Goal: Task Accomplishment & Management: Use online tool/utility

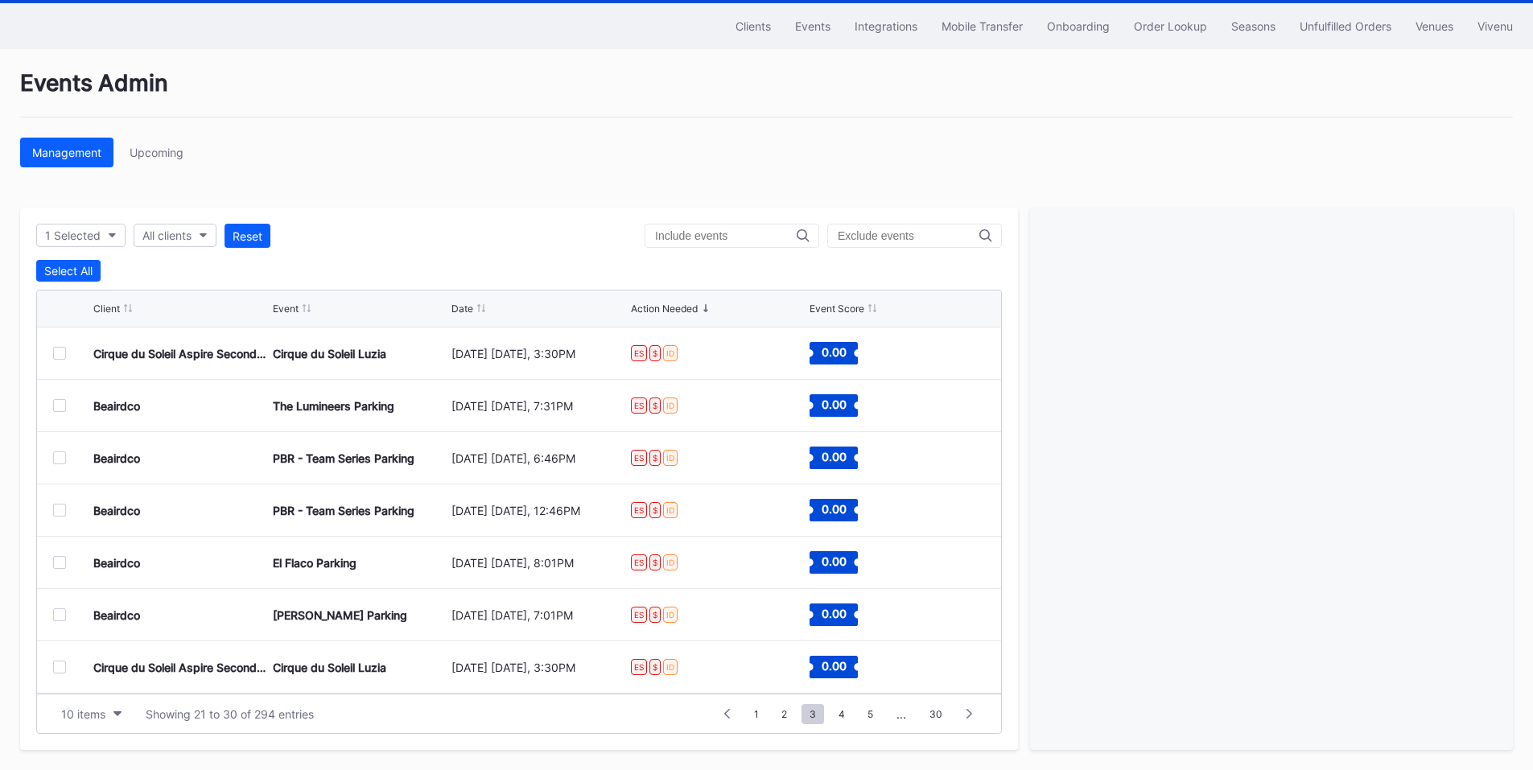
scroll to position [157, 0]
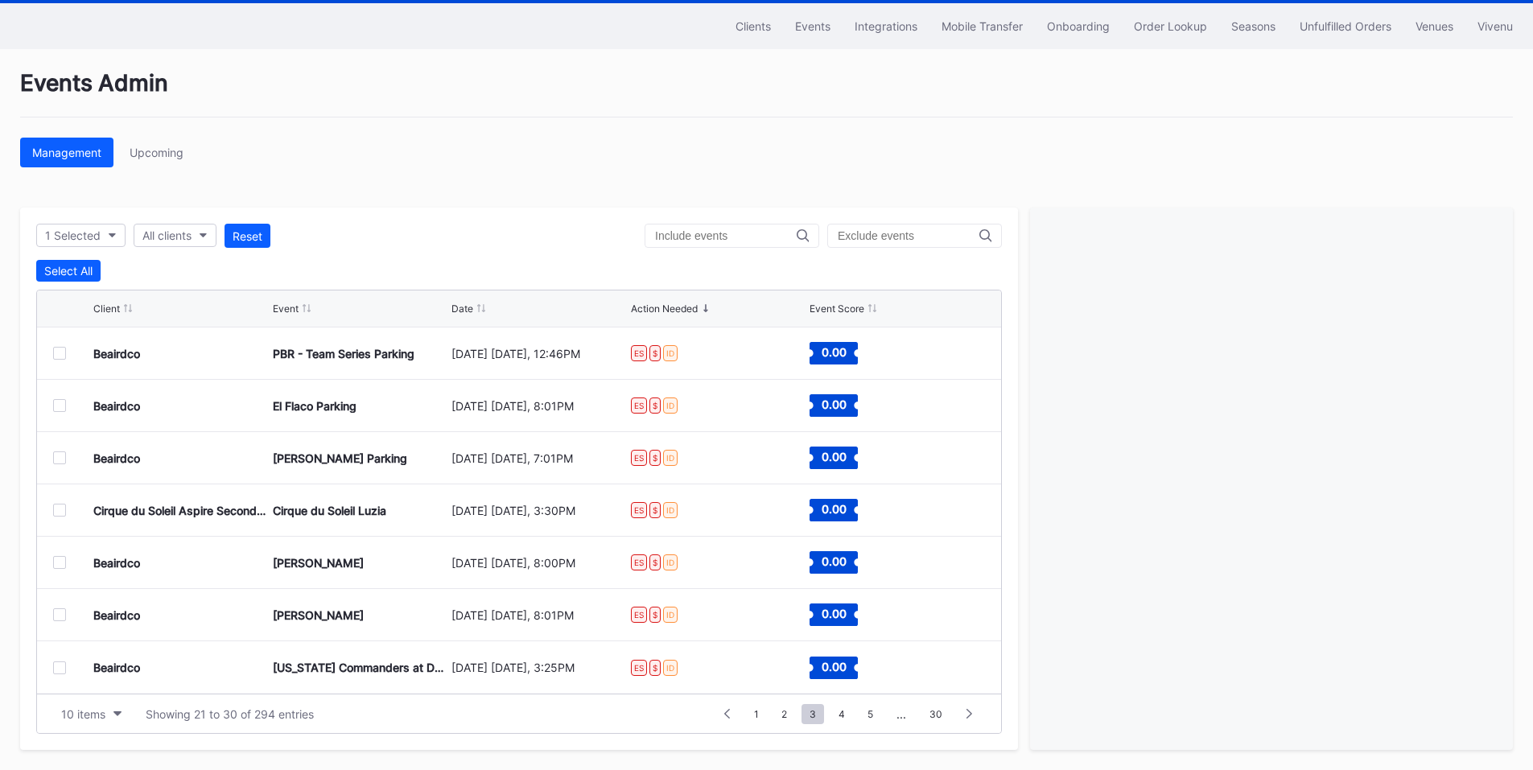
drag, startPoint x: 1356, startPoint y: 28, endPoint x: 1338, endPoint y: 26, distance: 18.7
click at [1356, 28] on div "Unfulfilled Orders" at bounding box center [1346, 26] width 92 height 14
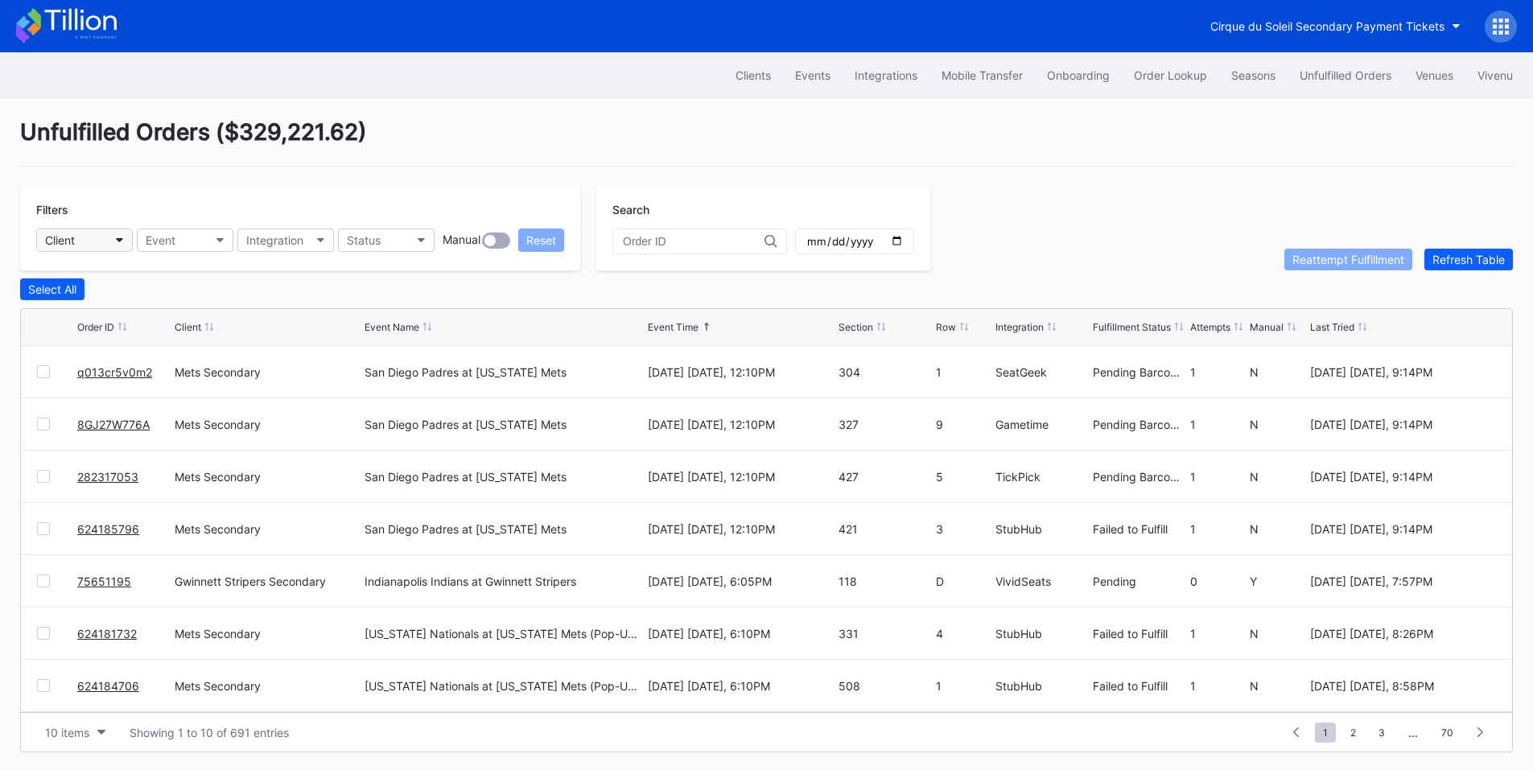
click at [110, 232] on button "Client" at bounding box center [84, 240] width 97 height 23
type input "met"
click at [182, 318] on div "Mets Secondary" at bounding box center [130, 312] width 188 height 30
click at [417, 235] on button "Status" at bounding box center [386, 240] width 97 height 23
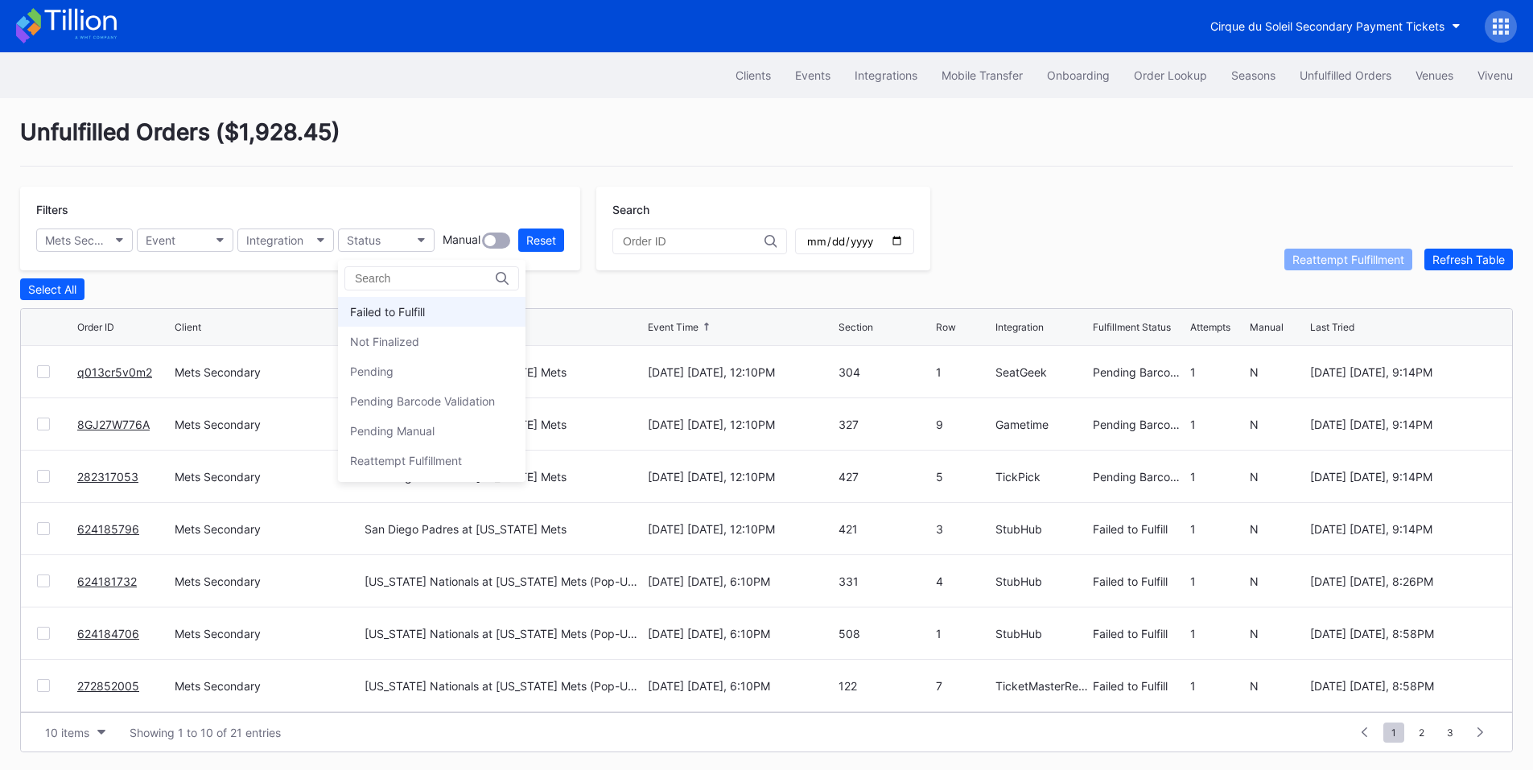
click at [428, 309] on div "Failed to Fulfill" at bounding box center [432, 312] width 188 height 30
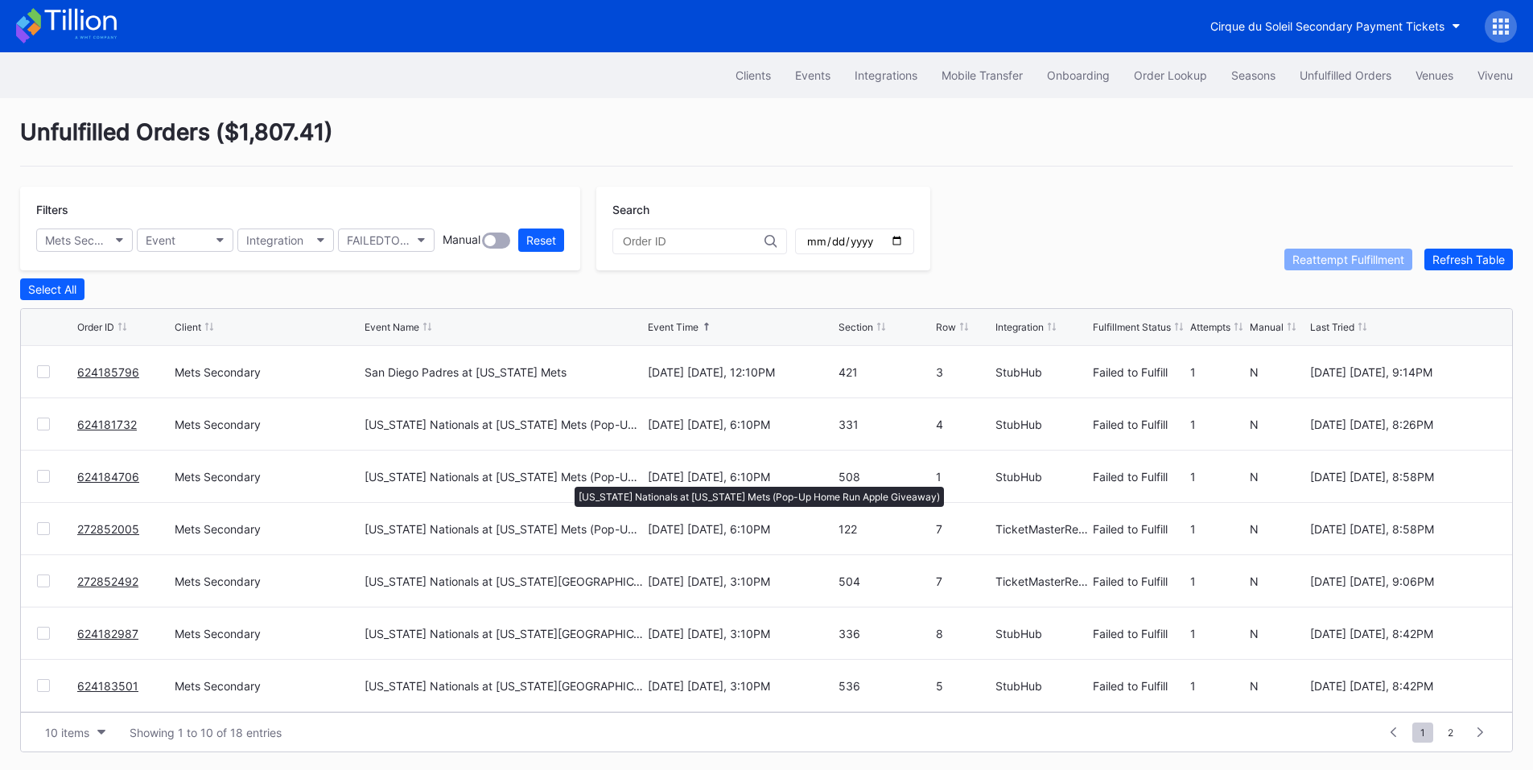
scroll to position [157, 0]
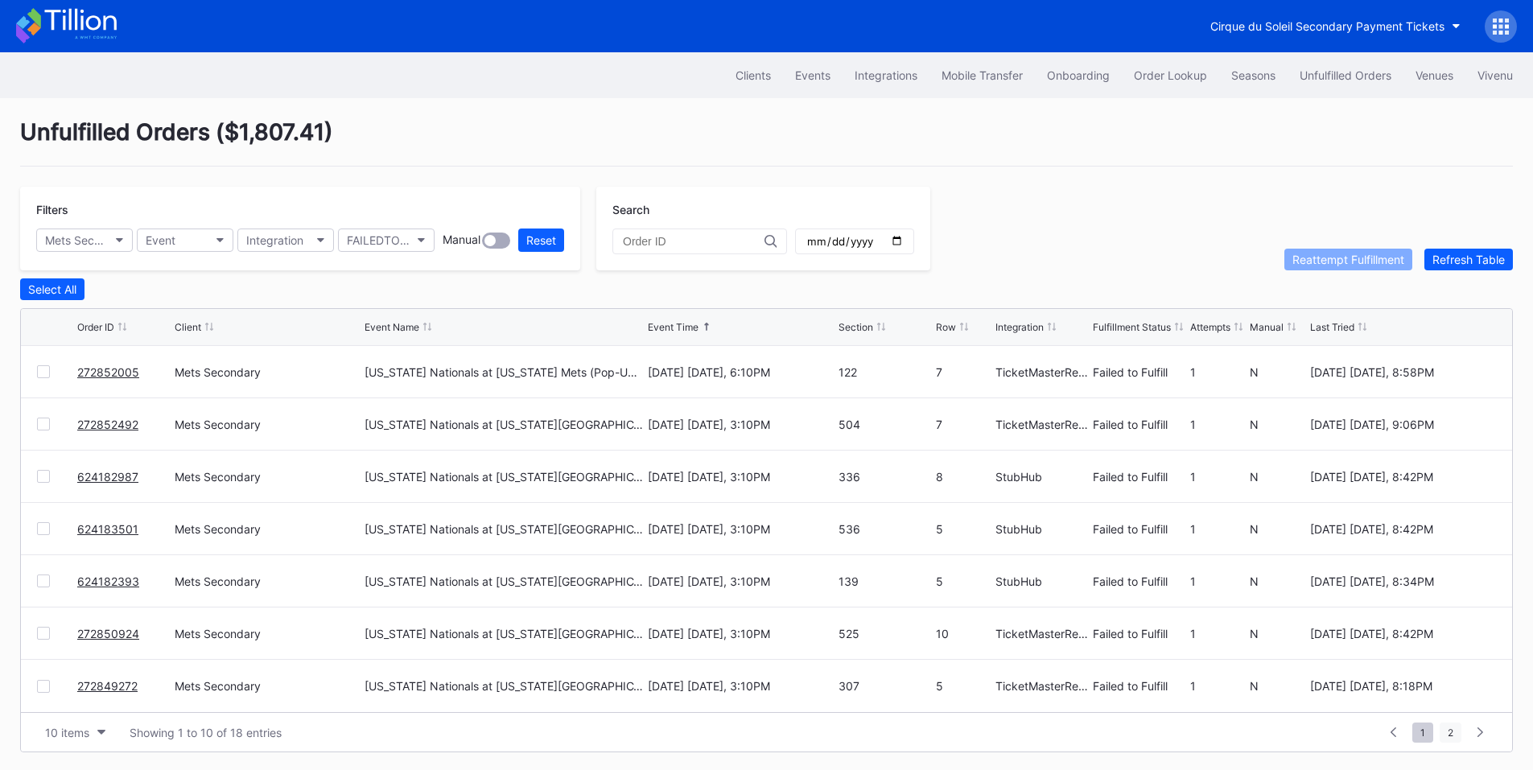
click at [1448, 732] on span "2" at bounding box center [1451, 733] width 22 height 20
click at [46, 291] on div "Select All" at bounding box center [52, 289] width 48 height 14
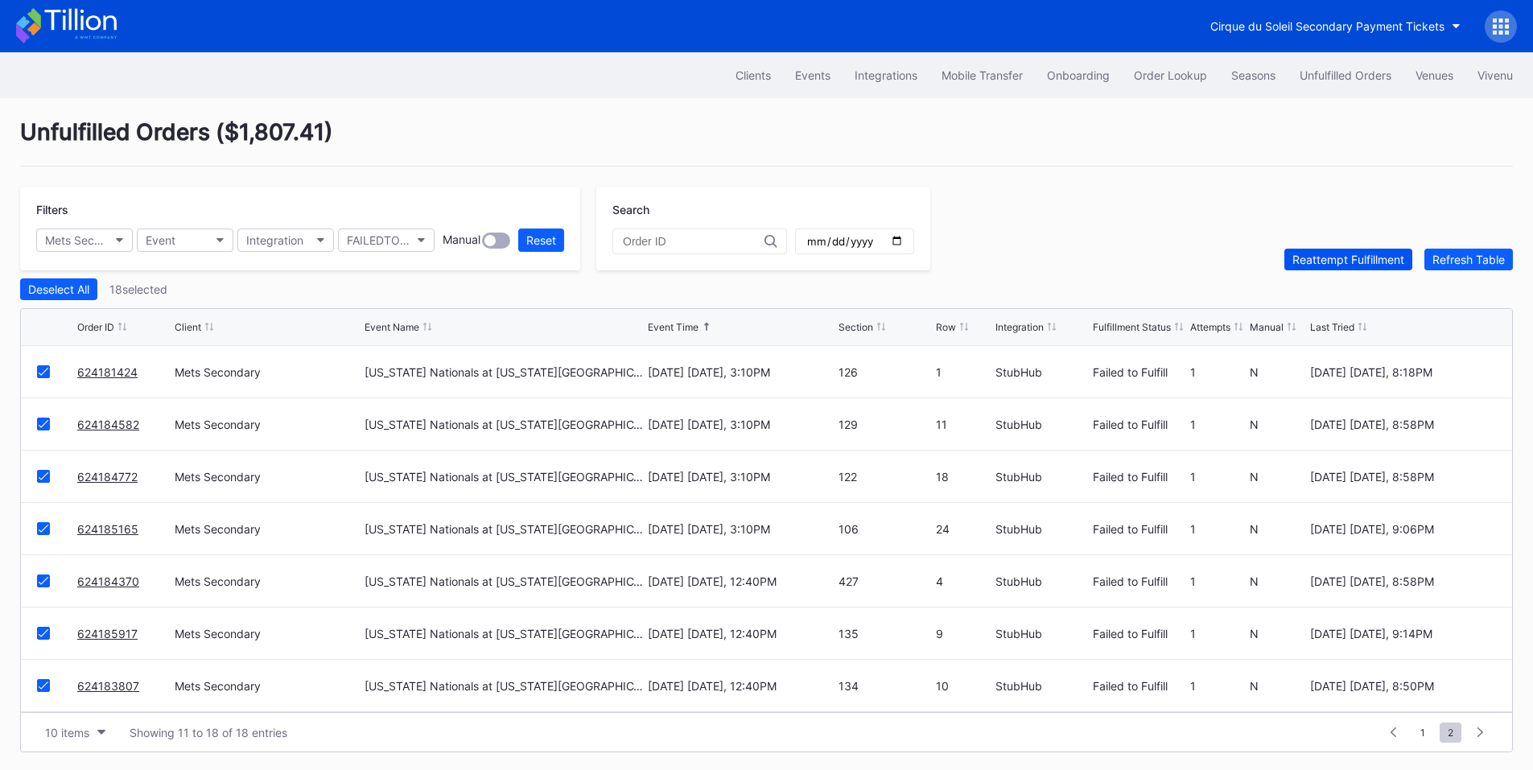
click at [1325, 266] on div "Reattempt Fulfillment" at bounding box center [1348, 260] width 112 height 14
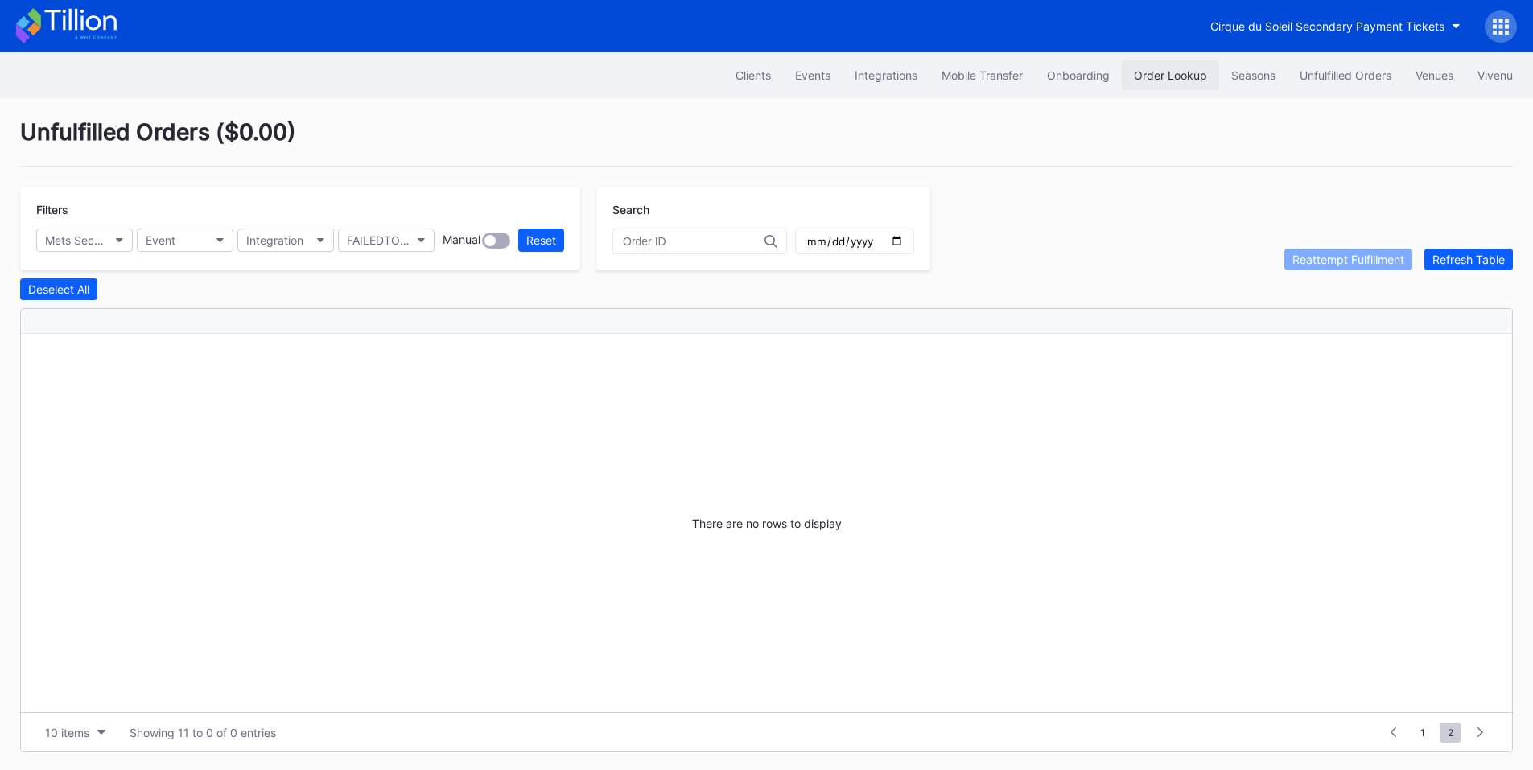
click at [1175, 68] on div "Order Lookup" at bounding box center [1170, 75] width 73 height 14
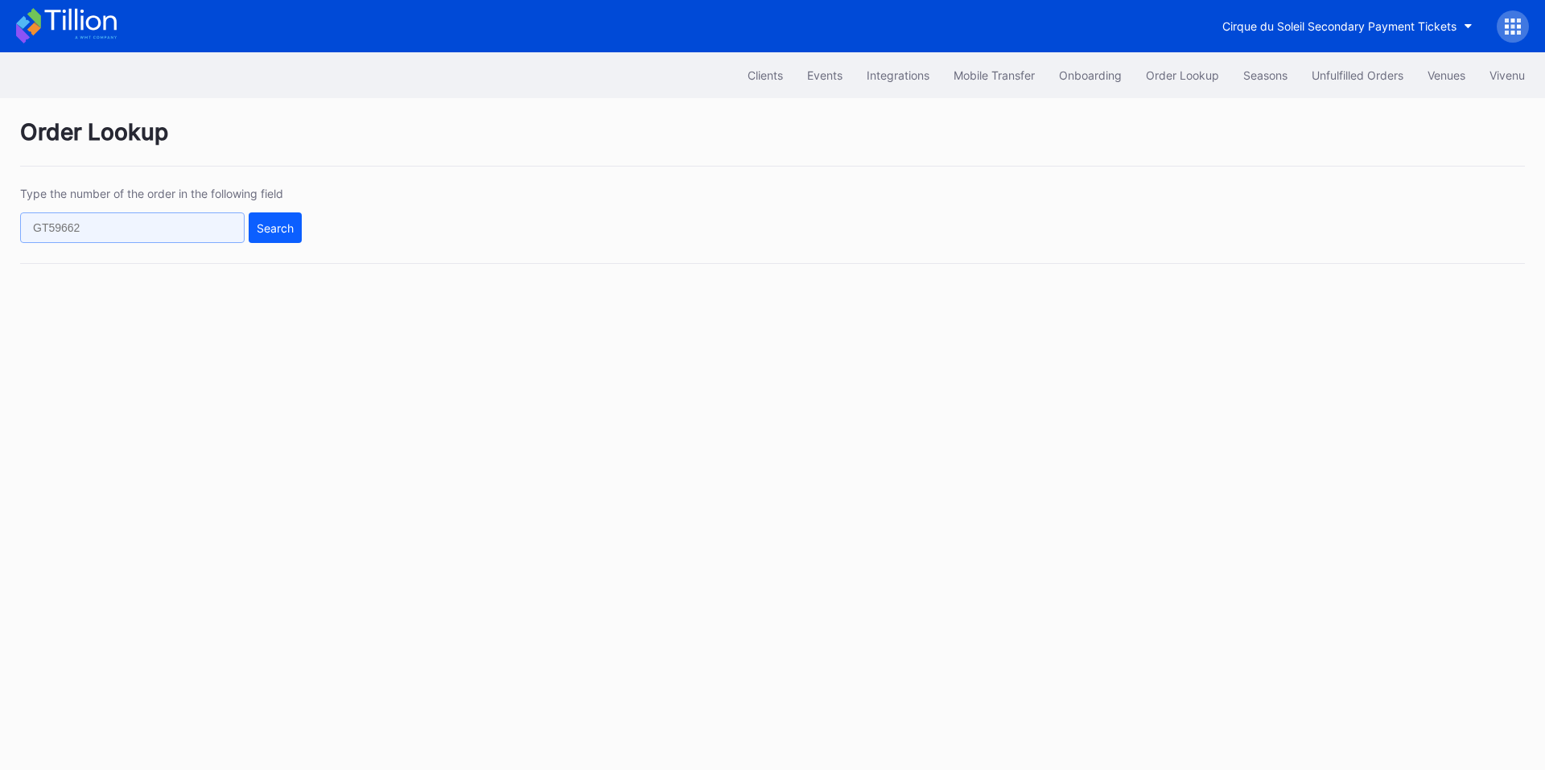
click at [194, 229] on input "text" at bounding box center [132, 227] width 225 height 31
paste input "q013cr5v0m2"
click at [268, 228] on div "Search" at bounding box center [275, 228] width 37 height 14
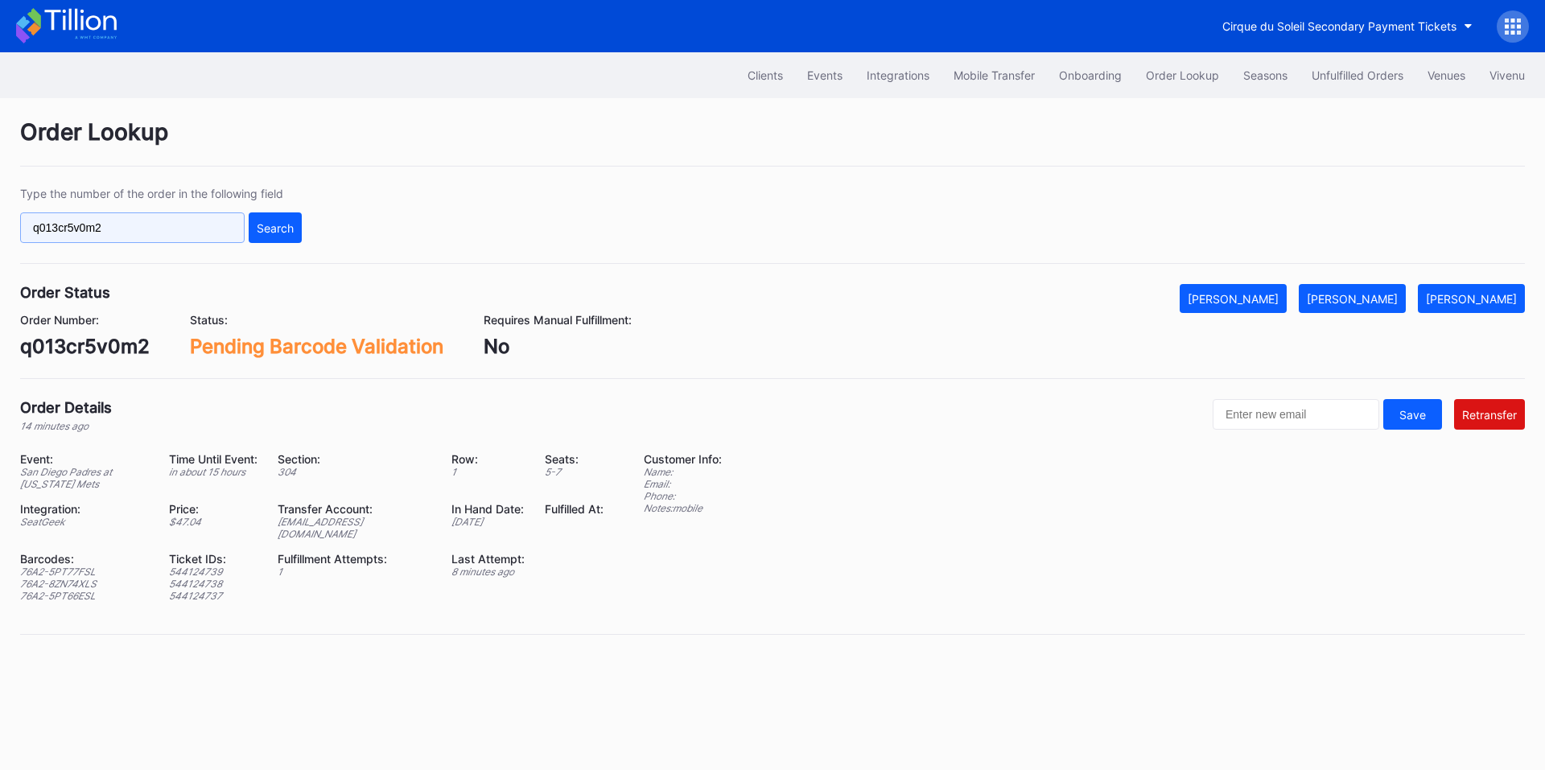
click at [195, 230] on input "q013cr5v0m2" at bounding box center [132, 227] width 225 height 31
paste input "624185796"
type input "624185796"
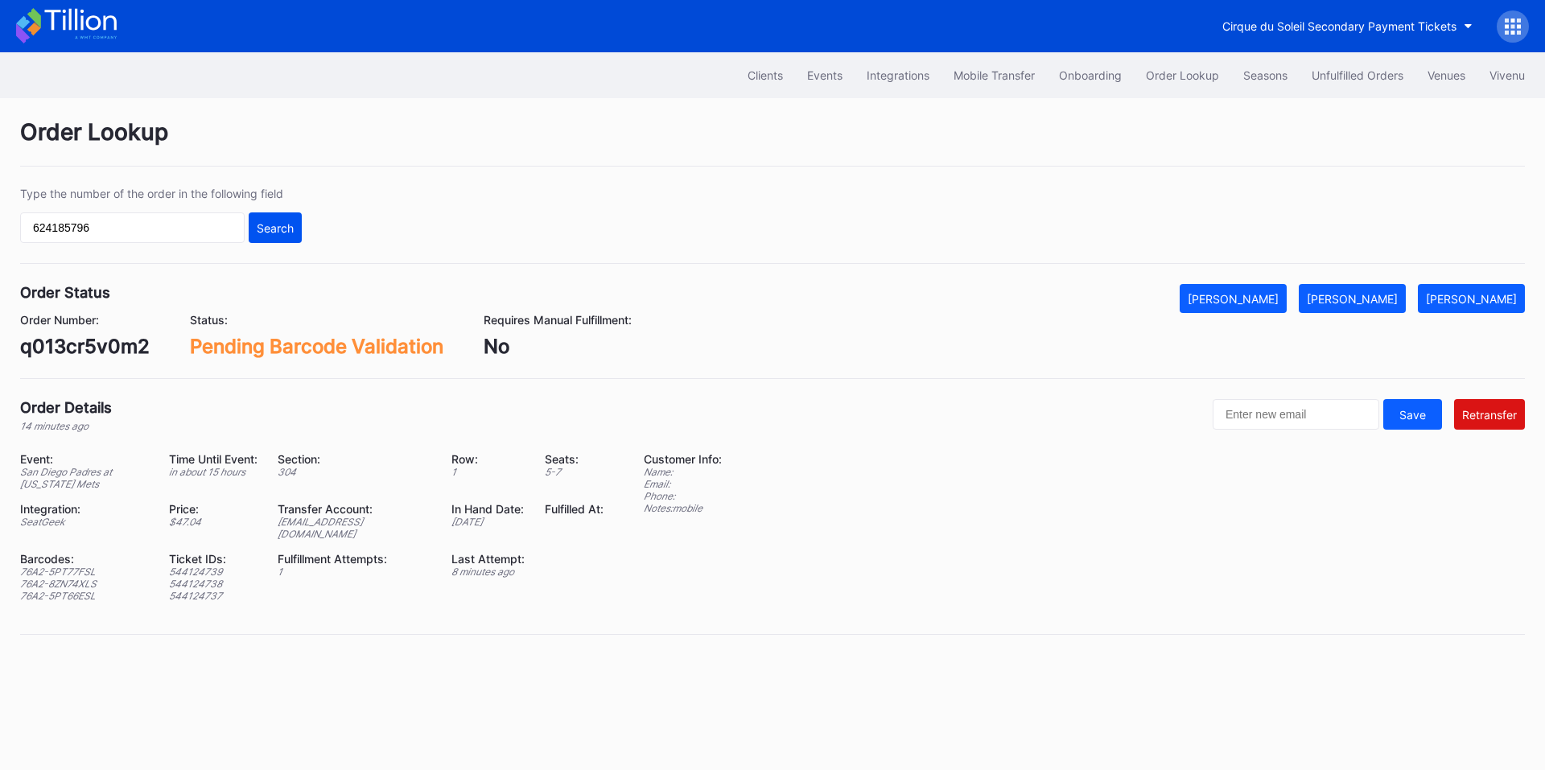
click at [268, 226] on div "Search" at bounding box center [275, 228] width 37 height 14
